Goal: Answer question/provide support

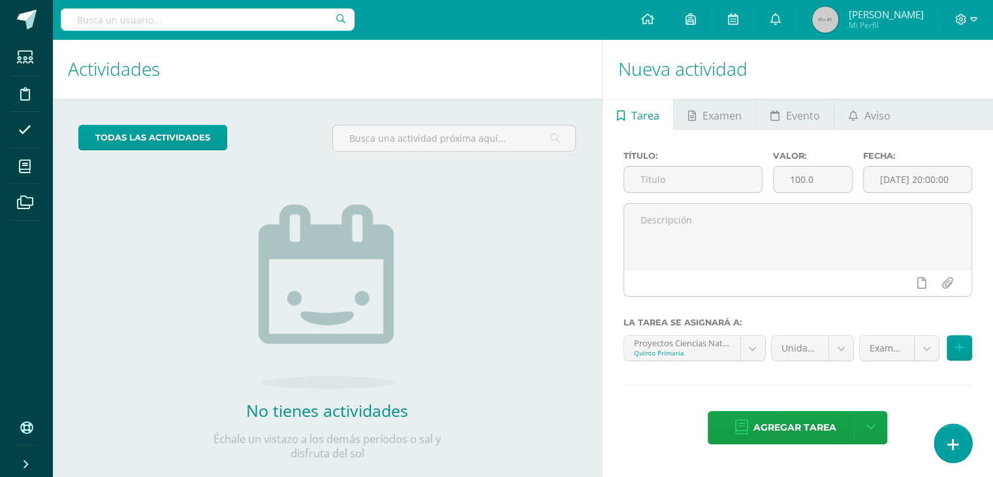
click at [951, 457] on link at bounding box center [952, 443] width 37 height 38
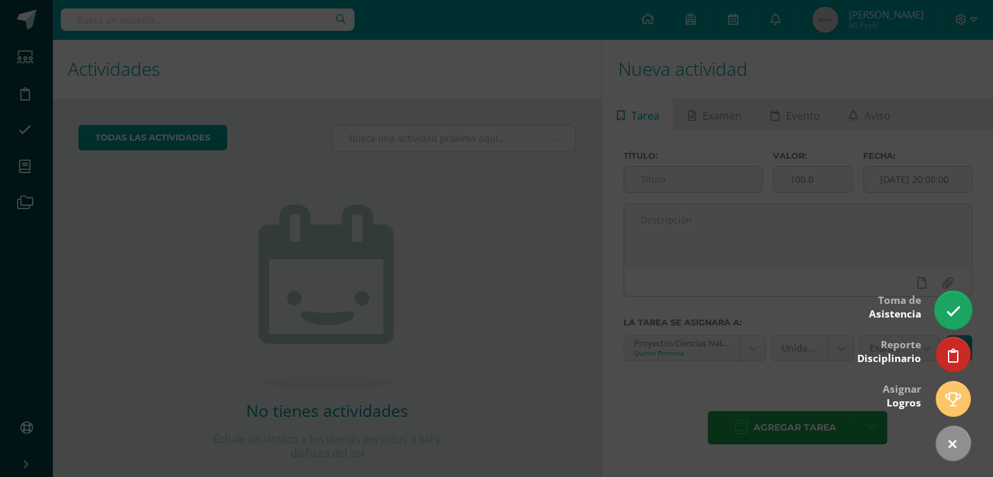
click at [953, 323] on link at bounding box center [952, 310] width 37 height 38
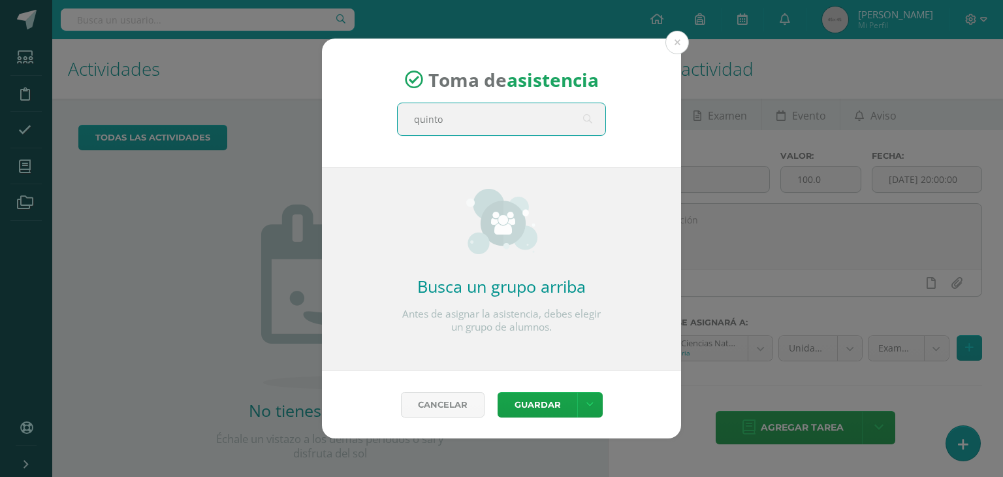
type input "quinto c"
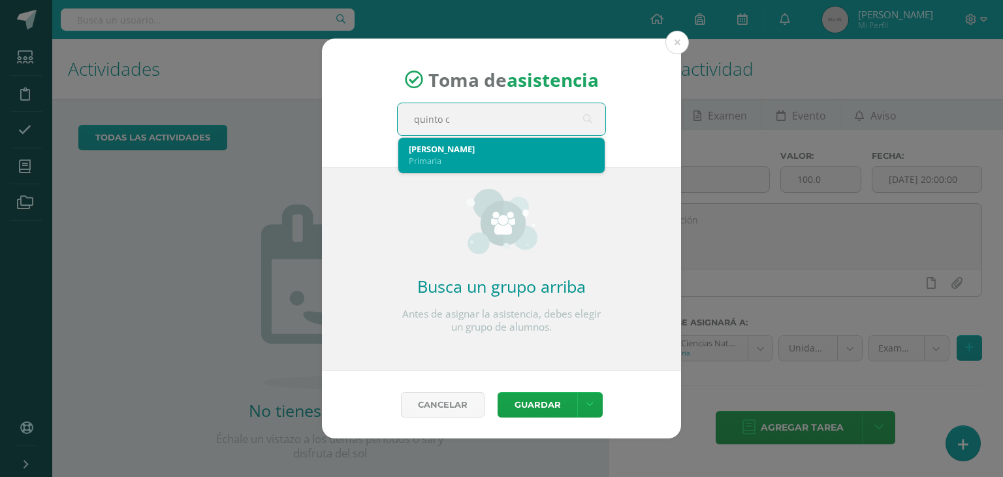
click at [426, 153] on div "Quinto C" at bounding box center [501, 149] width 185 height 12
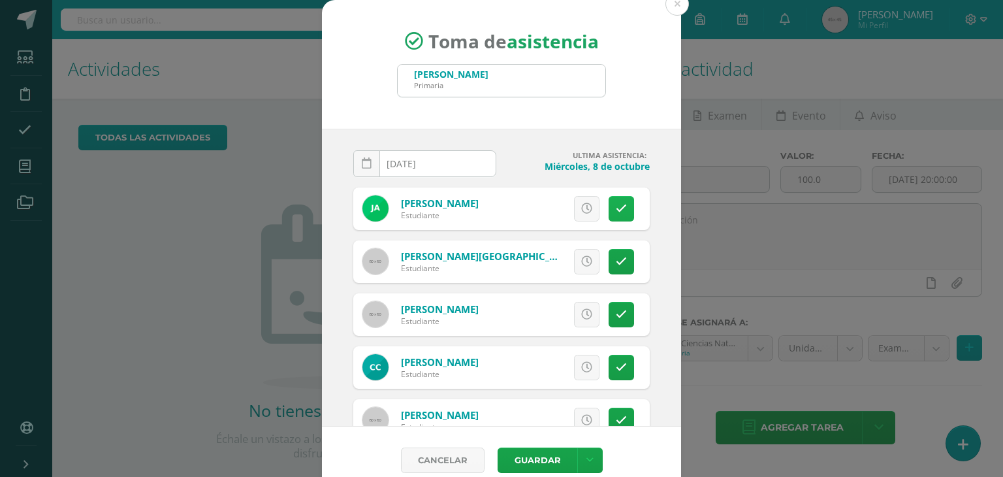
click at [616, 208] on icon at bounding box center [621, 208] width 11 height 11
click at [531, 454] on button "Guardar" at bounding box center [538, 459] width 80 height 25
